Goal: Task Accomplishment & Management: Manage account settings

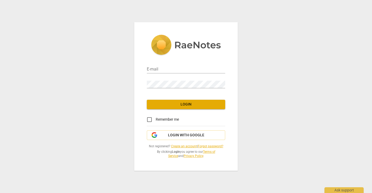
type input "[EMAIL_ADDRESS][DOMAIN_NAME]"
click at [191, 103] on span "Login" at bounding box center [186, 104] width 70 height 5
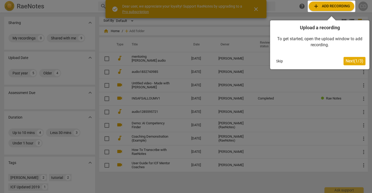
click at [274, 15] on div at bounding box center [186, 96] width 372 height 193
click at [280, 61] on button "Skip" at bounding box center [279, 61] width 11 height 8
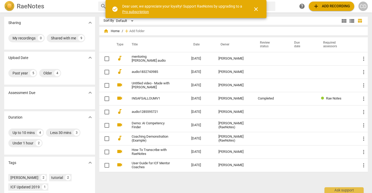
click at [363, 7] on div "CD" at bounding box center [362, 6] width 9 height 9
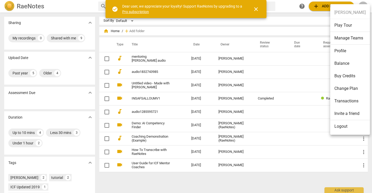
click at [343, 49] on li "Profile" at bounding box center [350, 51] width 40 height 13
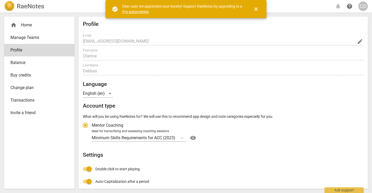
radio input "false"
click at [357, 42] on span "edit" at bounding box center [359, 41] width 6 height 6
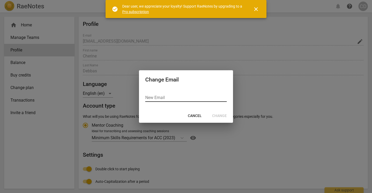
click at [164, 98] on input "email" at bounding box center [185, 98] width 81 height 8
type input "[EMAIL_ADDRESS][DOMAIN_NAME]"
click at [218, 117] on span "Change" at bounding box center [219, 115] width 15 height 5
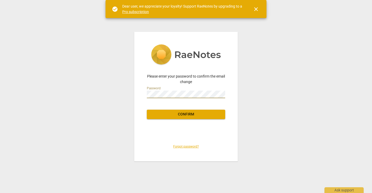
click at [181, 118] on button "Confirm" at bounding box center [186, 114] width 78 height 9
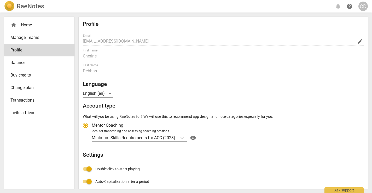
type input "[EMAIL_ADDRESS][DOMAIN_NAME]"
radio input "false"
click at [364, 4] on div "CD" at bounding box center [362, 6] width 9 height 9
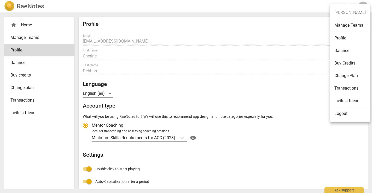
click at [338, 114] on li "Logout" at bounding box center [350, 113] width 40 height 13
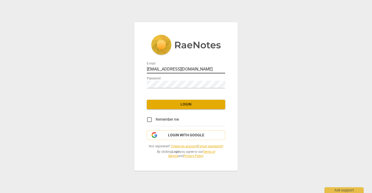
click at [189, 70] on input "[EMAIL_ADDRESS][DOMAIN_NAME]" at bounding box center [186, 70] width 78 height 8
type input "[EMAIL_ADDRESS][DOMAIN_NAME]"
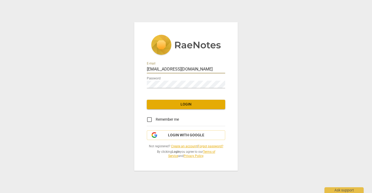
click at [184, 104] on span "Login" at bounding box center [186, 104] width 70 height 5
